Goal: Communication & Community: Participate in discussion

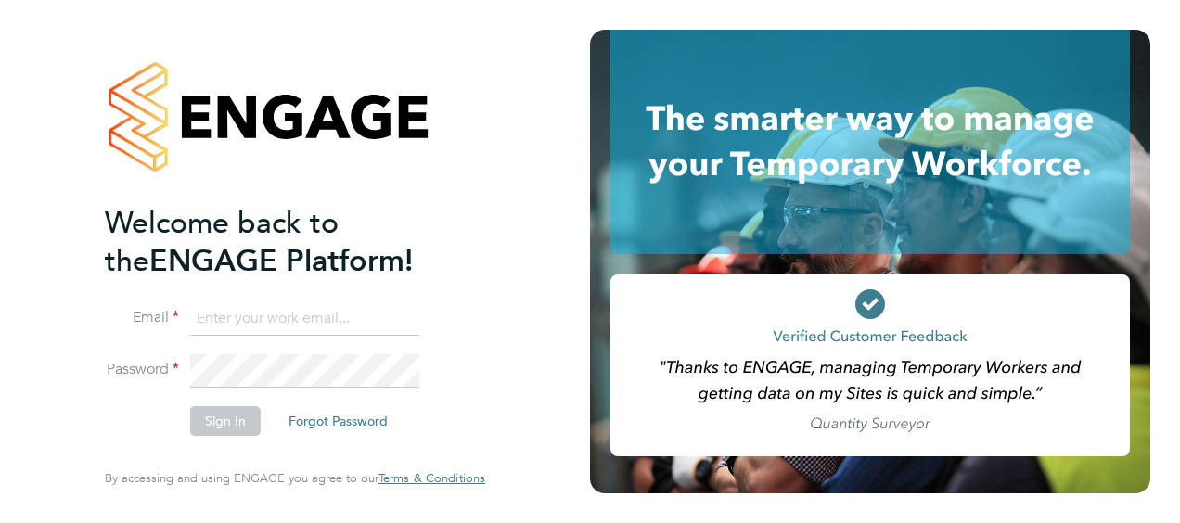
type input "craig.lewis@morgansindall.com"
click at [223, 425] on button "Sign In" at bounding box center [225, 421] width 71 height 30
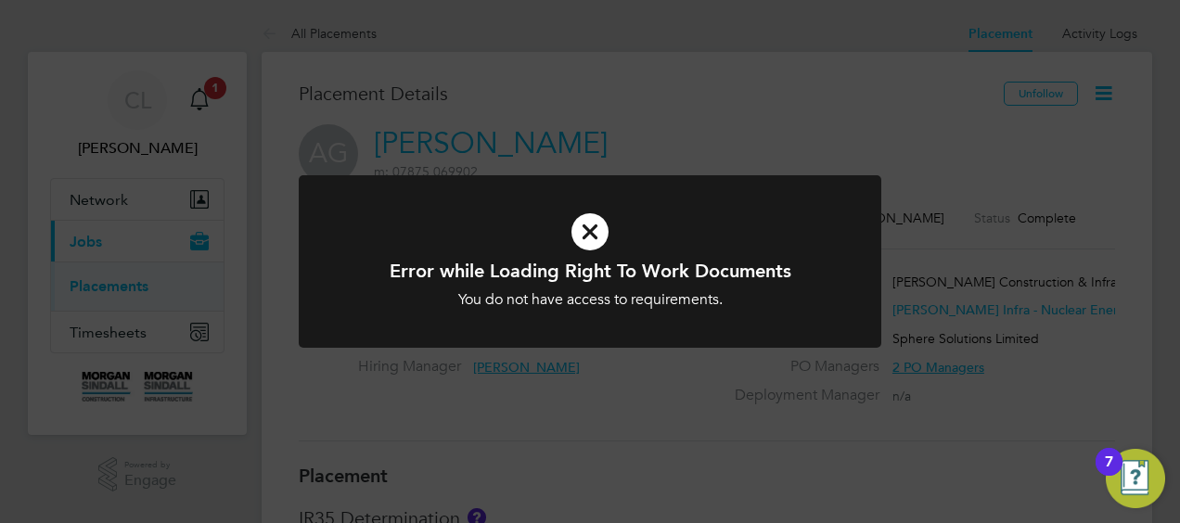
click at [596, 241] on icon at bounding box center [590, 232] width 482 height 72
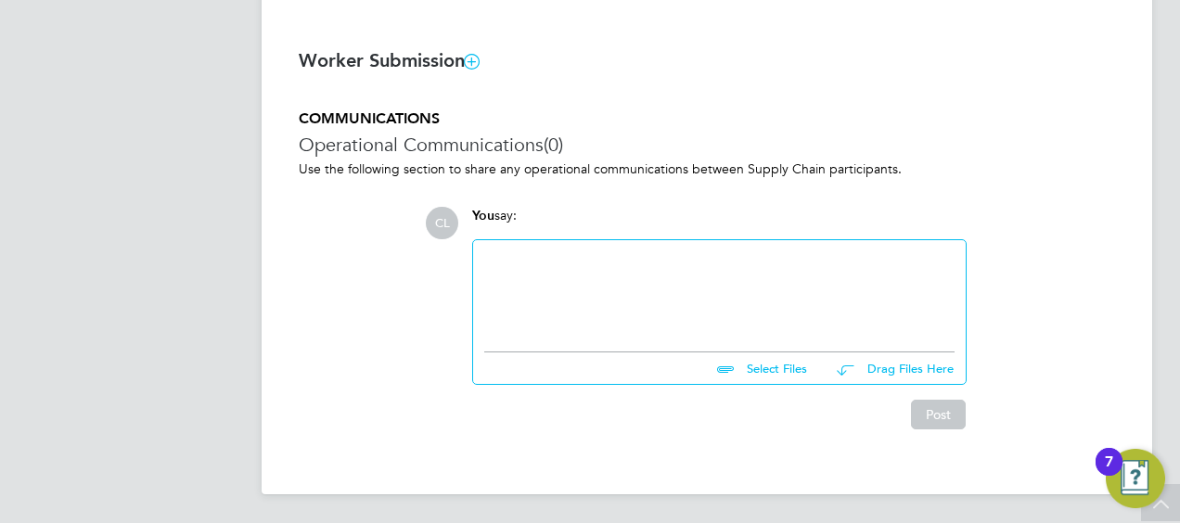
click at [552, 266] on div at bounding box center [719, 291] width 470 height 80
click at [512, 266] on div at bounding box center [719, 291] width 470 height 80
click at [941, 408] on button "Post" at bounding box center [938, 415] width 55 height 30
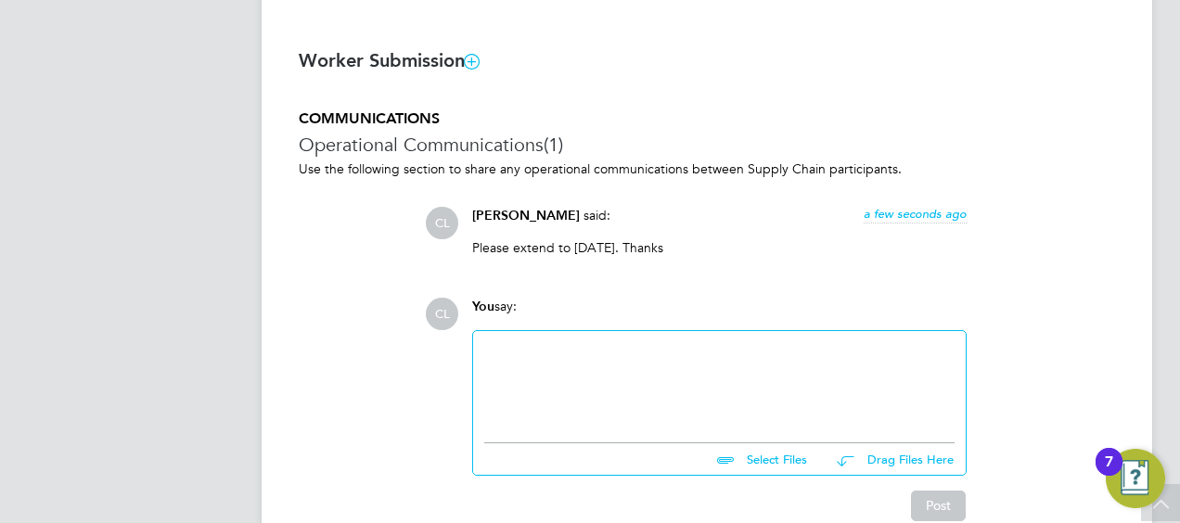
drag, startPoint x: 473, startPoint y: 249, endPoint x: 676, endPoint y: 262, distance: 203.6
click at [679, 263] on div "Please extend to [DATE]. Thanks" at bounding box center [719, 254] width 495 height 31
drag, startPoint x: 676, startPoint y: 262, endPoint x: 648, endPoint y: 250, distance: 31.2
copy p "Please extend to [DATE]. Thanks"
click at [835, 351] on div at bounding box center [719, 382] width 470 height 80
